Goal: Check status: Check status

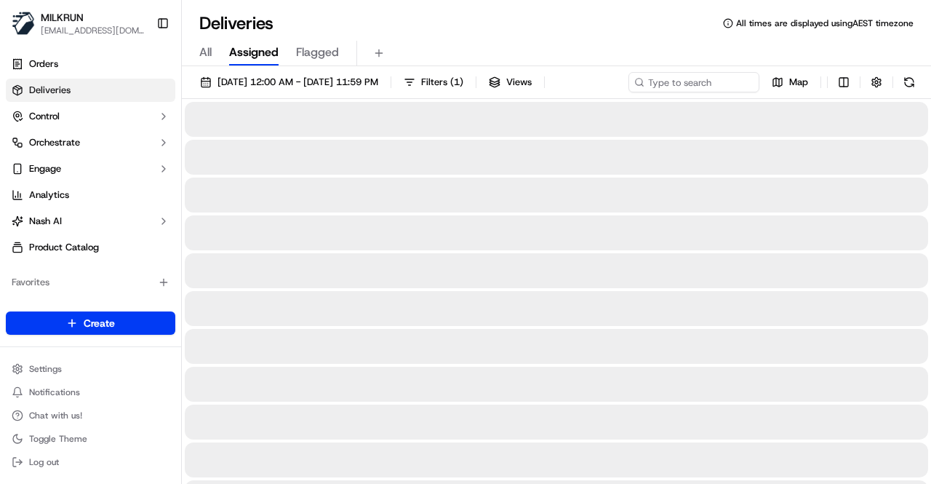
click at [160, 22] on button "Toggle Sidebar" at bounding box center [163, 23] width 25 height 25
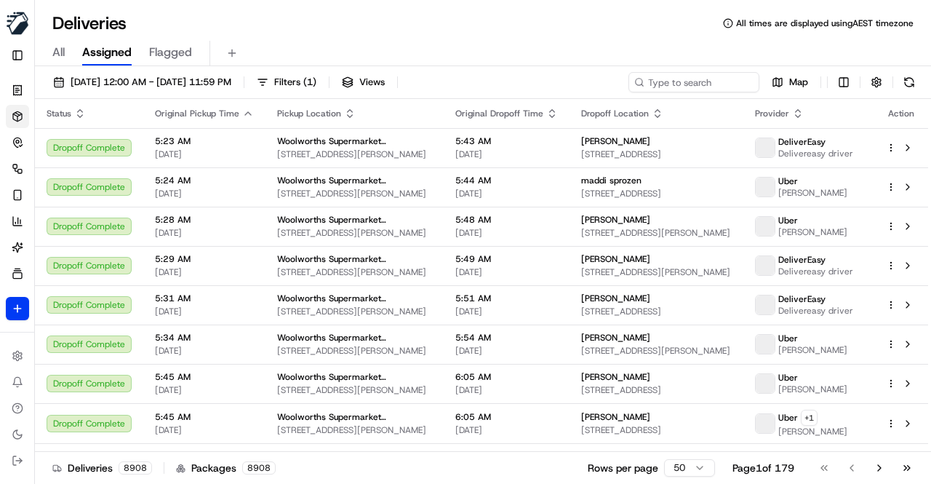
click at [164, 26] on div "MILKRUN [EMAIL_ADDRESS][DOMAIN_NAME] Toggle Sidebar Orders Deliveries Control O…" at bounding box center [465, 242] width 931 height 484
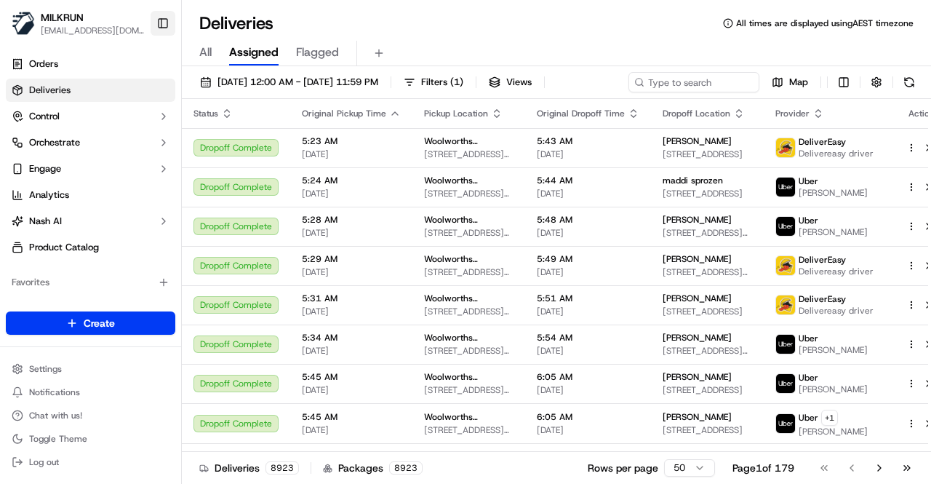
click at [153, 24] on button "Toggle Sidebar" at bounding box center [163, 23] width 25 height 25
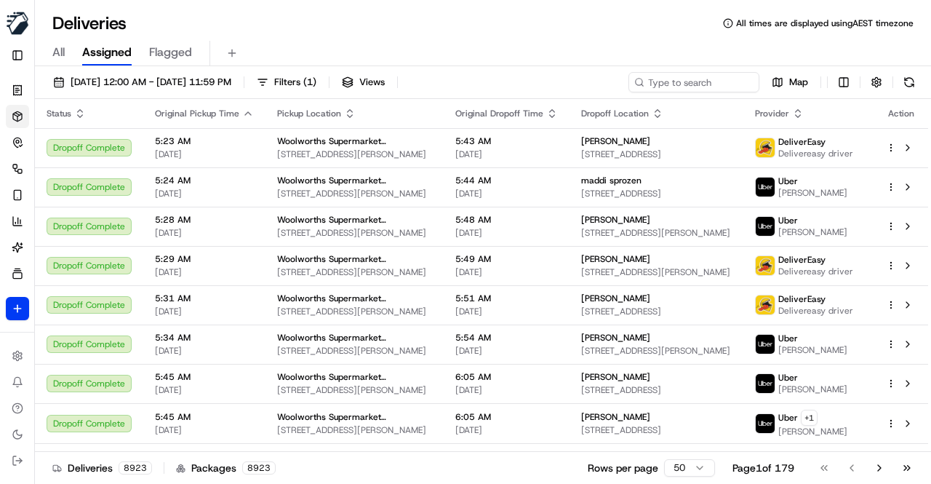
click at [127, 23] on h1 "Deliveries" at bounding box center [89, 23] width 74 height 23
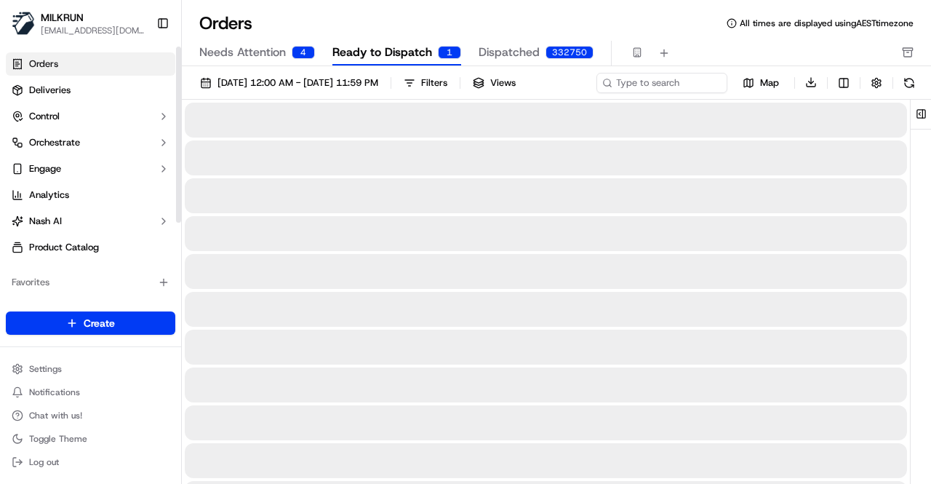
click at [161, 24] on button "Toggle Sidebar" at bounding box center [163, 23] width 25 height 25
